Goal: Check status

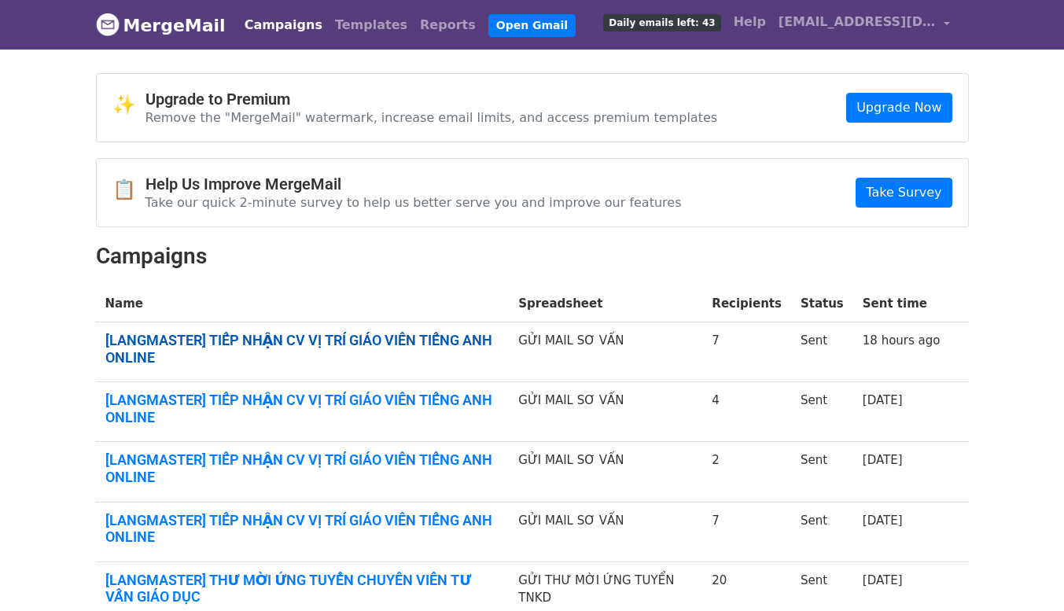
click at [404, 345] on link "[LANGMASTER] TIẾP NHẬN CV VỊ TRÍ GIÁO VIÊN TIẾNG ANH ONLINE" at bounding box center [302, 349] width 395 height 34
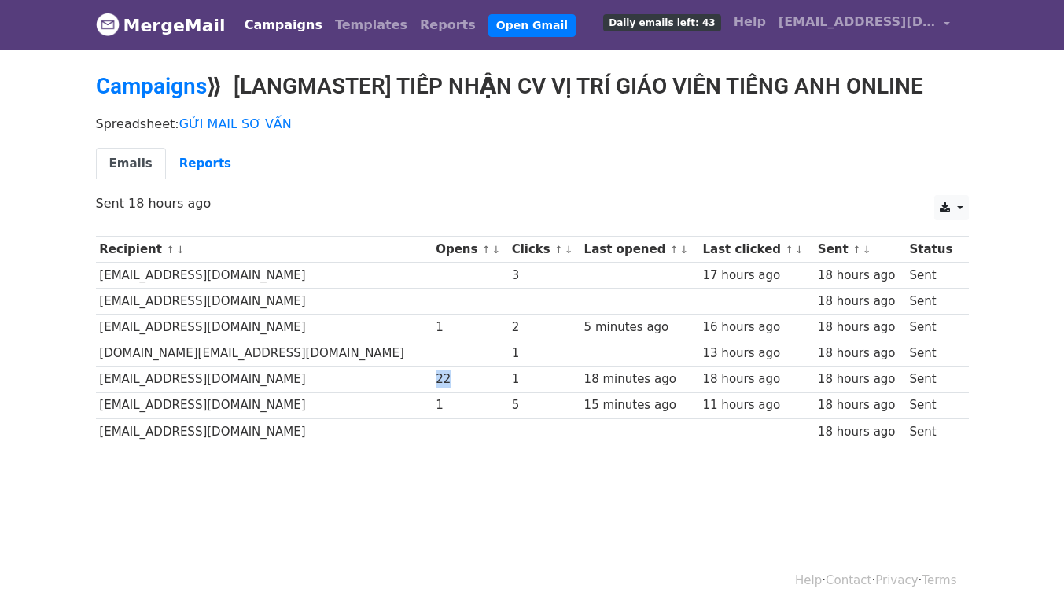
drag, startPoint x: 404, startPoint y: 382, endPoint x: 385, endPoint y: 380, distance: 18.2
click at [436, 380] on div "22" at bounding box center [470, 379] width 68 height 18
click at [432, 429] on td at bounding box center [470, 431] width 76 height 26
click at [432, 345] on td at bounding box center [470, 354] width 76 height 26
drag, startPoint x: 395, startPoint y: 299, endPoint x: 356, endPoint y: 304, distance: 38.8
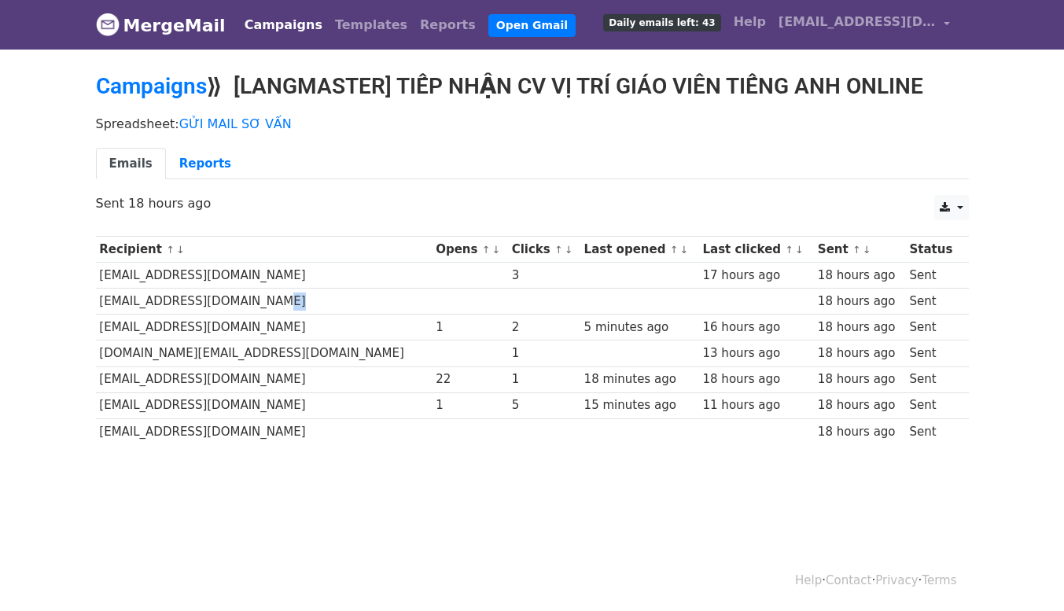
click at [356, 304] on tr "tuongvan260903@gmail.com 18 hours ago Sent" at bounding box center [532, 302] width 873 height 26
drag, startPoint x: 244, startPoint y: 311, endPoint x: 231, endPoint y: 309, distance: 12.8
click at [232, 310] on td "[EMAIL_ADDRESS][DOMAIN_NAME]" at bounding box center [264, 302] width 337 height 26
drag, startPoint x: 258, startPoint y: 353, endPoint x: 189, endPoint y: 356, distance: 69.3
click at [189, 356] on td "[DOMAIN_NAME][EMAIL_ADDRESS][DOMAIN_NAME]" at bounding box center [264, 354] width 337 height 26
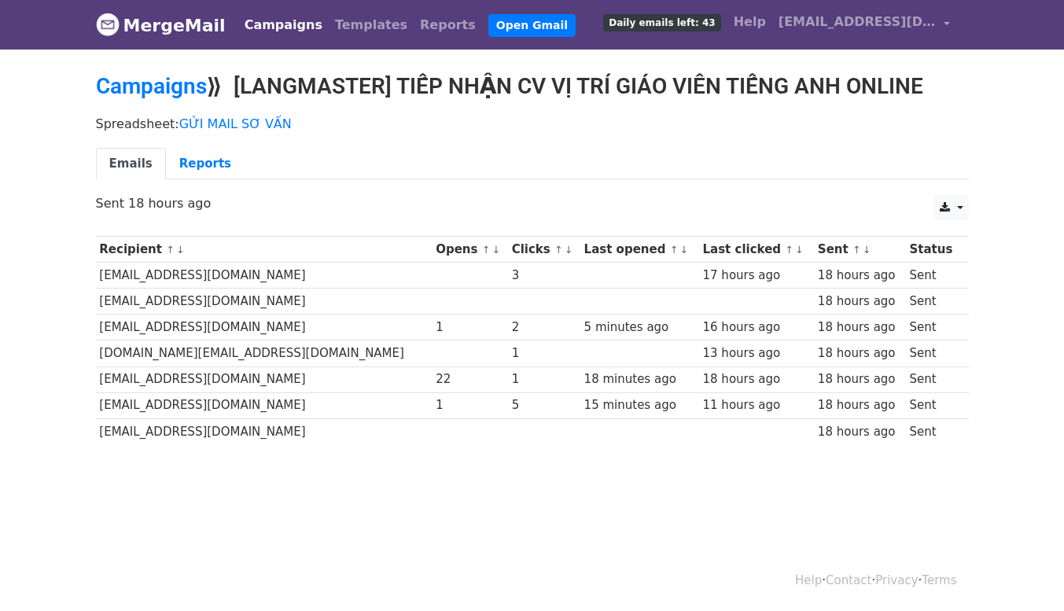
click at [333, 347] on td "[DOMAIN_NAME][EMAIL_ADDRESS][DOMAIN_NAME]" at bounding box center [264, 354] width 337 height 26
click at [251, 392] on td "[EMAIL_ADDRESS][DOMAIN_NAME]" at bounding box center [264, 405] width 337 height 26
click at [249, 415] on td "[EMAIL_ADDRESS][DOMAIN_NAME]" at bounding box center [264, 405] width 337 height 26
drag, startPoint x: 239, startPoint y: 441, endPoint x: 126, endPoint y: 441, distance: 113.3
click at [126, 441] on td "[EMAIL_ADDRESS][DOMAIN_NAME]" at bounding box center [264, 431] width 337 height 26
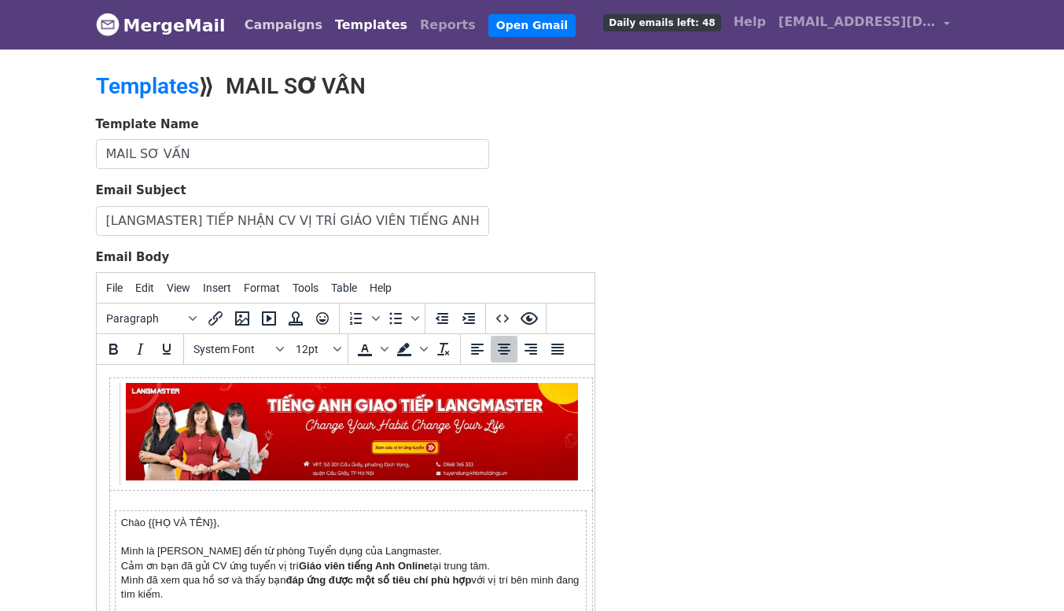
click at [266, 25] on link "Campaigns" at bounding box center [283, 24] width 90 height 31
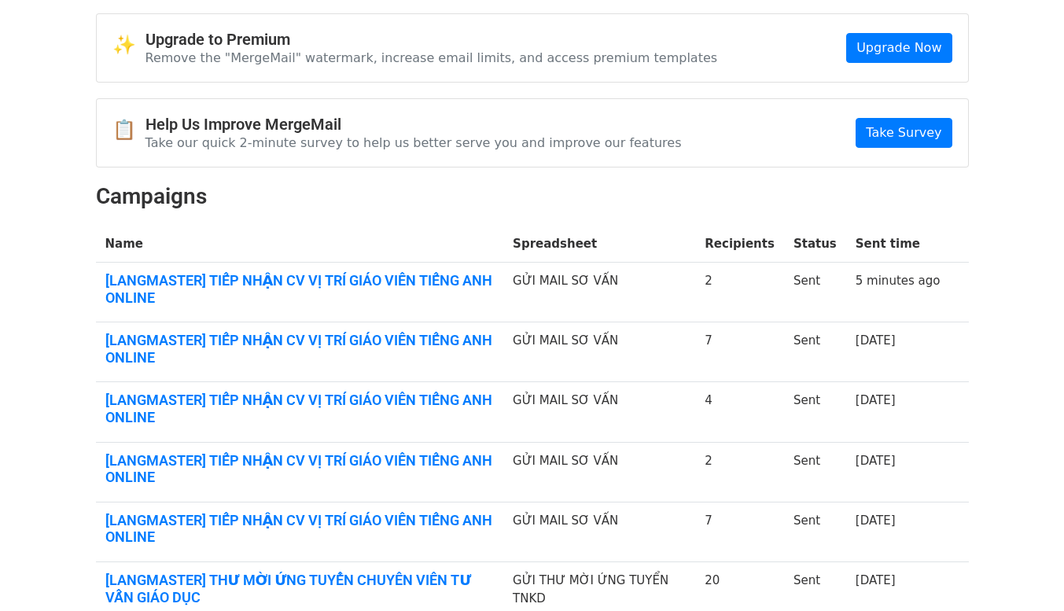
scroll to position [79, 0]
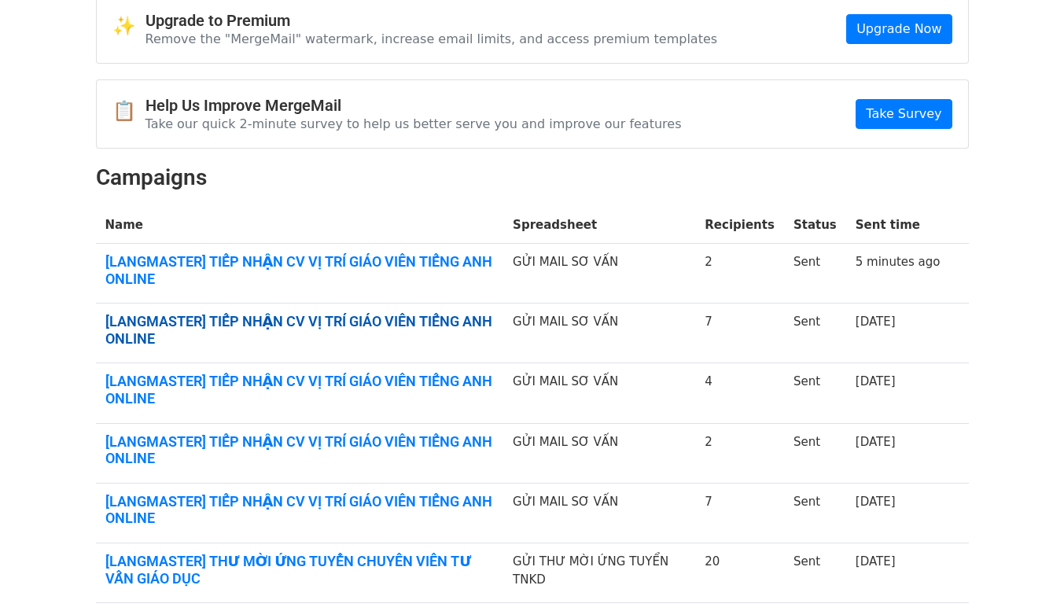
click at [427, 328] on link "[LANGMASTER] TIẾP NHẬN CV VỊ TRÍ GIÁO VIÊN TIẾNG ANH ONLINE" at bounding box center [299, 330] width 389 height 34
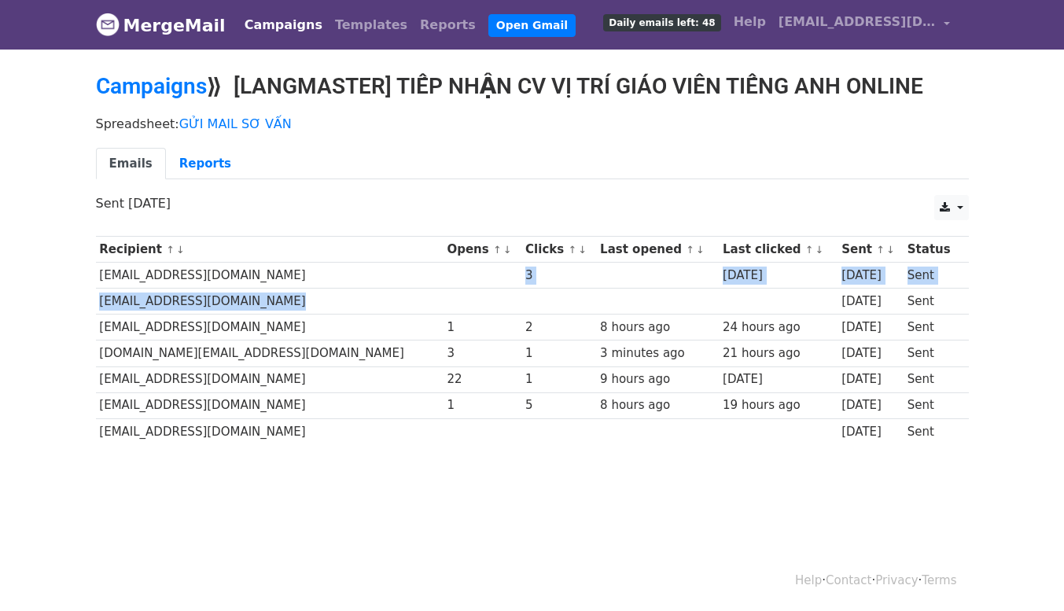
drag, startPoint x: 392, startPoint y: 277, endPoint x: 401, endPoint y: 307, distance: 31.1
click at [400, 303] on tbody "Recipient ↑ ↓ Opens ↑ ↓ Clicks ↑ ↓ Last opened ↑ ↓ Last clicked ↑ ↓ Sent ↑ ↓ St…" at bounding box center [532, 341] width 873 height 208
click at [444, 308] on td at bounding box center [483, 302] width 79 height 26
drag, startPoint x: 408, startPoint y: 301, endPoint x: 381, endPoint y: 302, distance: 26.8
click at [381, 302] on tr "[EMAIL_ADDRESS][DOMAIN_NAME] [DATE] Sent" at bounding box center [532, 302] width 873 height 26
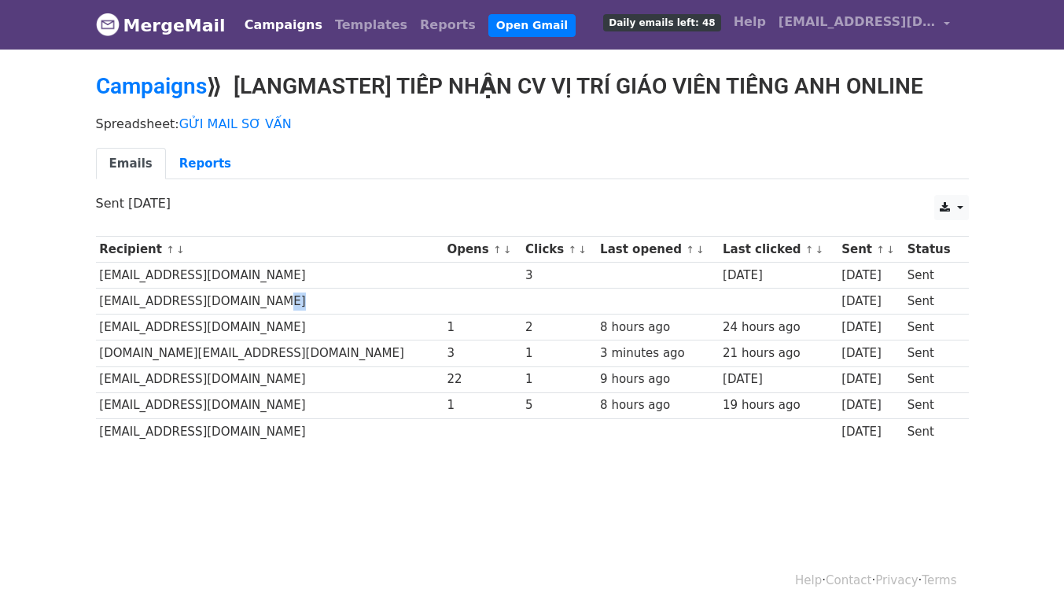
drag, startPoint x: 286, startPoint y: 275, endPoint x: 90, endPoint y: 281, distance: 196.0
click at [90, 281] on div "Recipient ↑ ↓ Opens ↑ ↓ Clicks ↑ ↓ Last opened ↑ ↓ Last clicked ↑ ↓ Sent ↑ ↓ St…" at bounding box center [532, 342] width 897 height 229
click at [267, 349] on td "[DOMAIN_NAME][EMAIL_ADDRESS][DOMAIN_NAME]" at bounding box center [270, 354] width 348 height 26
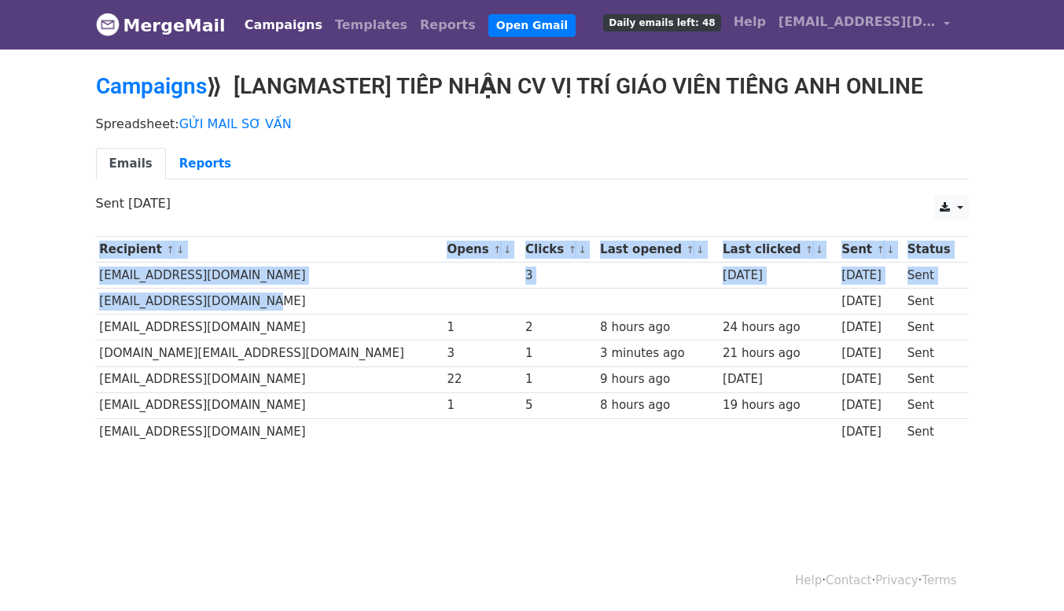
drag, startPoint x: 250, startPoint y: 308, endPoint x: 88, endPoint y: 308, distance: 162.0
click at [88, 308] on div "Recipient ↑ ↓ Opens ↑ ↓ Clicks ↑ ↓ Last opened ↑ ↓ Last clicked ↑ ↓ Sent ↑ ↓ St…" at bounding box center [532, 342] width 897 height 229
click at [180, 303] on td "[EMAIL_ADDRESS][DOMAIN_NAME]" at bounding box center [270, 302] width 348 height 26
